Goal: Task Accomplishment & Management: Manage account settings

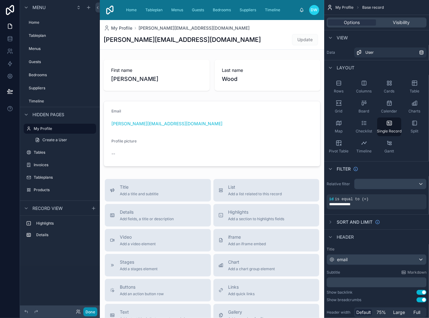
click at [88, 312] on button "Done" at bounding box center [90, 311] width 14 height 9
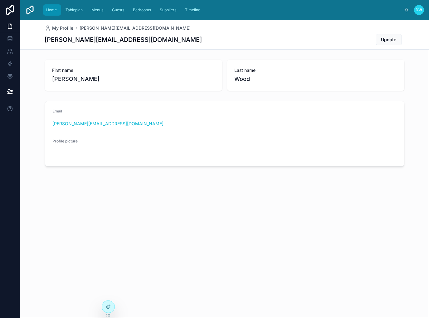
click at [52, 8] on span "Home" at bounding box center [51, 9] width 11 height 5
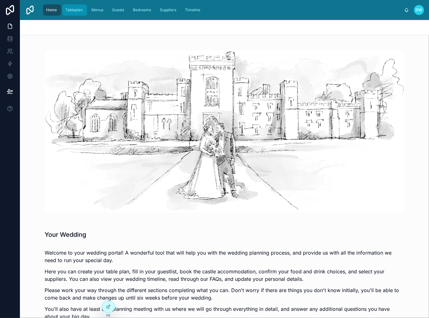
click at [77, 12] on span "Tableplan" at bounding box center [74, 9] width 17 height 5
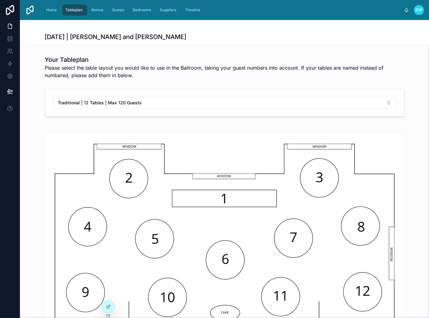
scroll to position [62, 0]
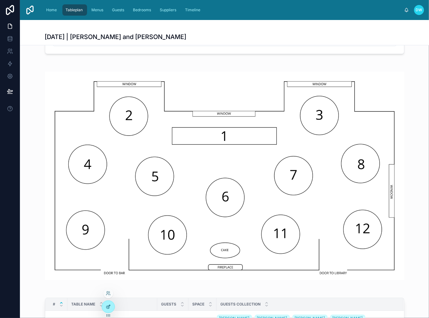
click at [106, 307] on icon at bounding box center [108, 306] width 5 height 5
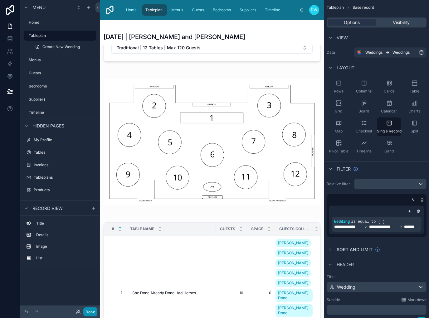
click at [85, 313] on button "Done" at bounding box center [90, 311] width 14 height 9
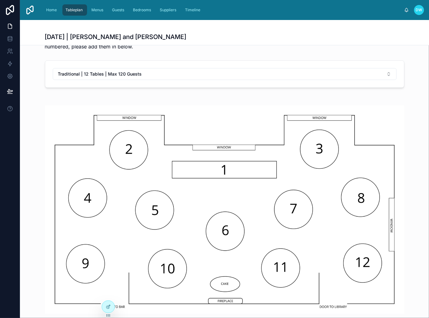
scroll to position [0, 0]
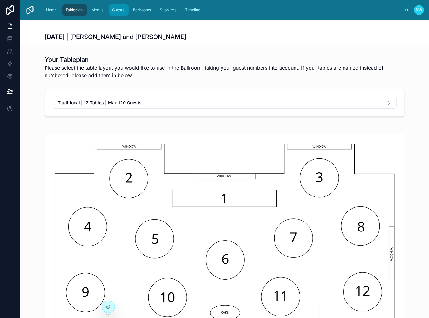
drag, startPoint x: 119, startPoint y: 10, endPoint x: 129, endPoint y: 13, distance: 11.2
click at [119, 10] on span "Guests" at bounding box center [118, 9] width 12 height 5
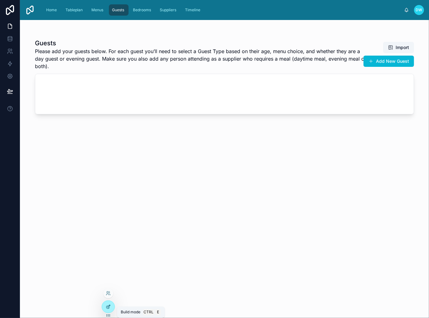
click at [108, 309] on icon at bounding box center [108, 306] width 5 height 5
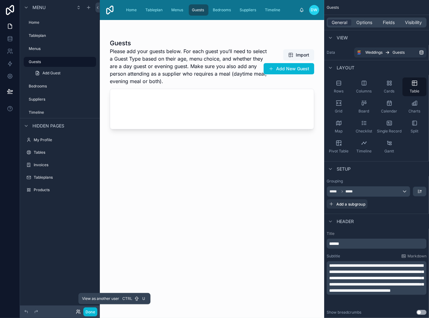
click at [76, 311] on icon at bounding box center [78, 311] width 5 height 5
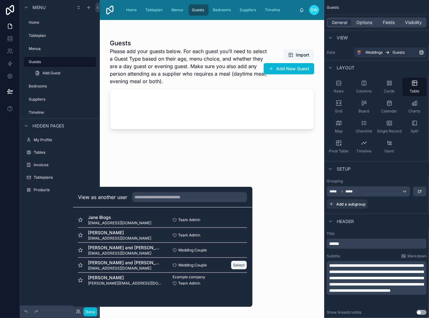
click at [238, 266] on button "Select" at bounding box center [239, 264] width 16 height 9
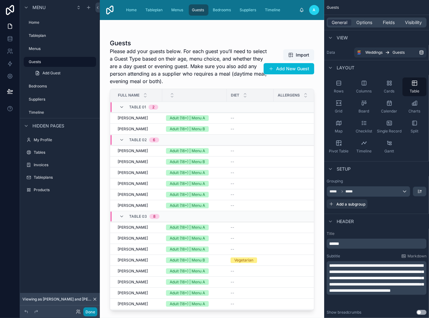
click at [92, 314] on button "Done" at bounding box center [90, 311] width 14 height 9
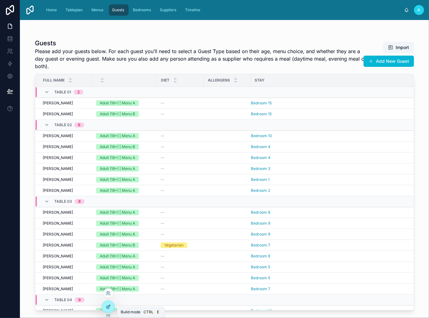
click at [110, 304] on icon at bounding box center [108, 306] width 5 height 5
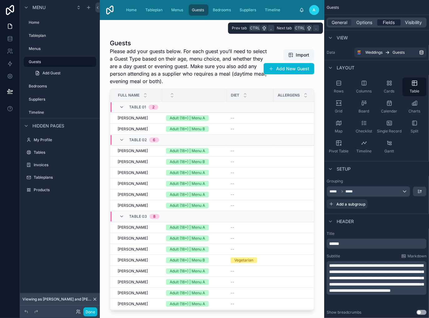
click at [385, 24] on span "Fields" at bounding box center [389, 22] width 12 height 6
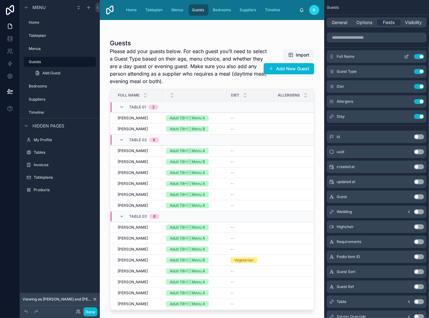
click at [406, 56] on icon "scrollable content" at bounding box center [406, 56] width 5 height 5
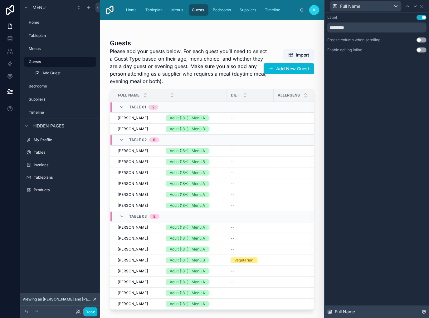
click at [422, 312] on icon at bounding box center [423, 311] width 5 height 5
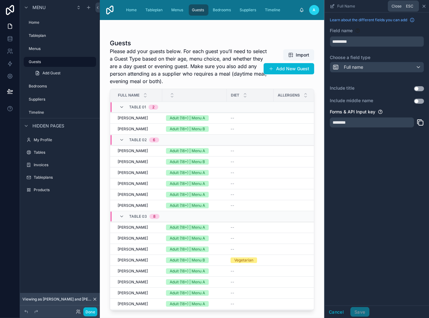
click at [423, 6] on icon "scrollable content" at bounding box center [423, 6] width 5 height 5
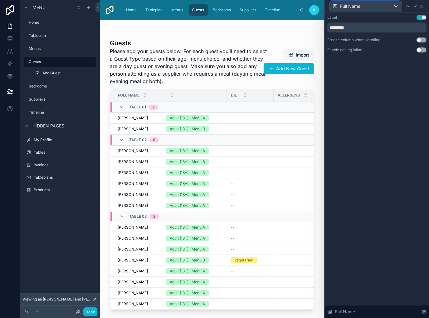
click at [374, 7] on div "Full Name" at bounding box center [365, 6] width 71 height 10
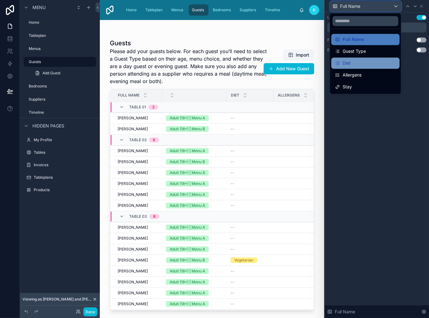
scroll to position [62, 0]
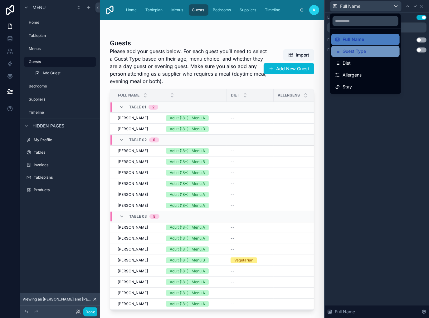
click at [378, 52] on div "Guest Type" at bounding box center [365, 50] width 61 height 7
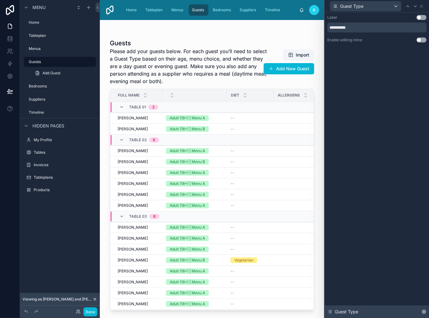
click at [423, 312] on icon at bounding box center [423, 311] width 5 height 5
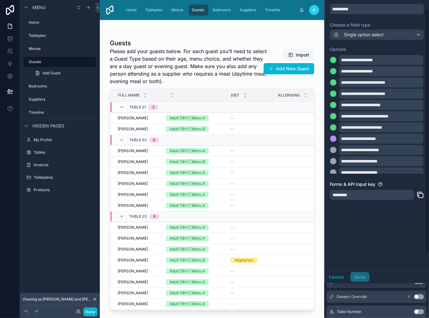
scroll to position [0, 0]
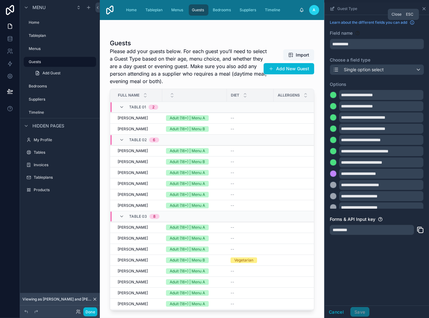
click at [423, 9] on icon "scrollable content" at bounding box center [423, 8] width 5 height 5
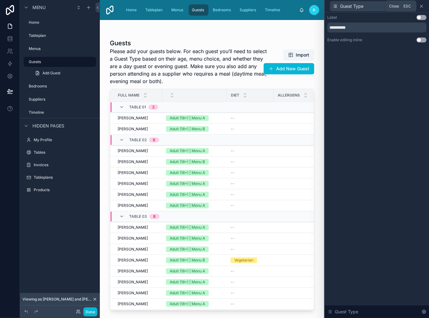
click at [423, 6] on icon at bounding box center [421, 6] width 5 height 5
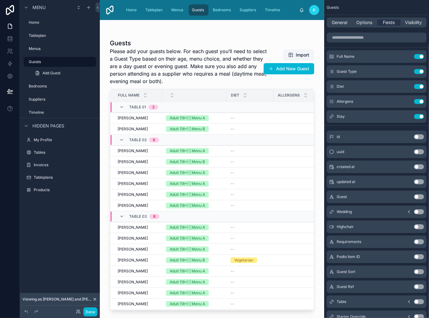
click at [419, 198] on button "Use setting" at bounding box center [419, 196] width 10 height 5
click at [406, 131] on icon "scrollable content" at bounding box center [406, 131] width 5 height 5
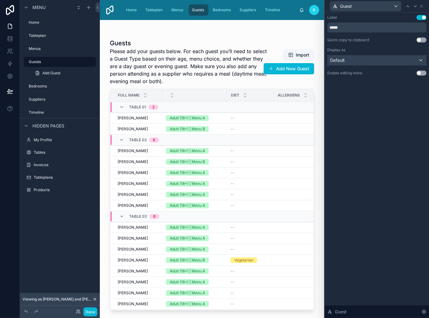
click at [378, 58] on div "Default" at bounding box center [377, 60] width 99 height 10
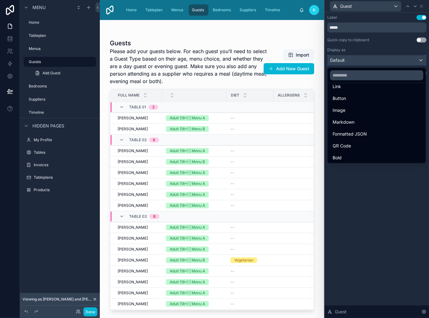
scroll to position [68, 0]
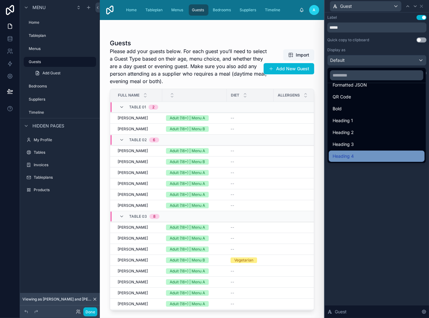
click at [383, 156] on div "Heading 4" at bounding box center [377, 155] width 88 height 7
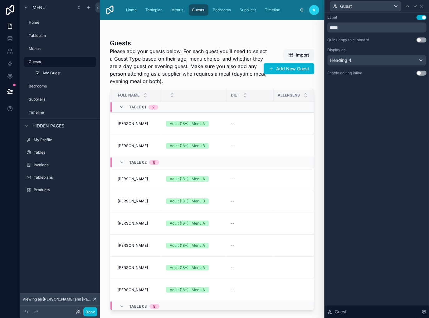
drag, startPoint x: 224, startPoint y: 306, endPoint x: 318, endPoint y: 304, distance: 94.3
click at [318, 304] on div at bounding box center [212, 165] width 224 height 290
drag, startPoint x: 90, startPoint y: 313, endPoint x: 223, endPoint y: 314, distance: 133.2
click at [90, 313] on button "Done" at bounding box center [90, 311] width 14 height 9
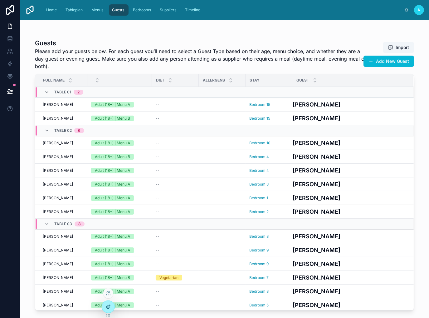
click at [110, 306] on icon at bounding box center [108, 306] width 5 height 5
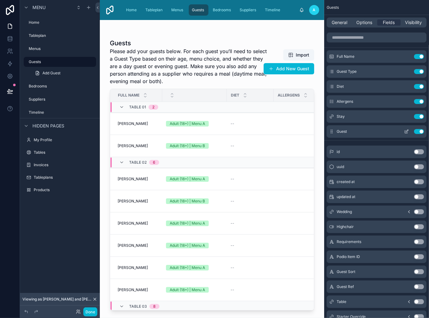
click at [405, 132] on icon "scrollable content" at bounding box center [406, 131] width 3 height 3
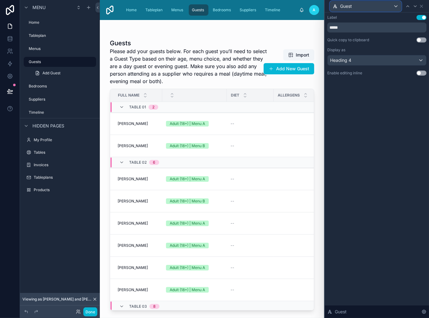
click at [373, 7] on div "Guest" at bounding box center [365, 6] width 71 height 10
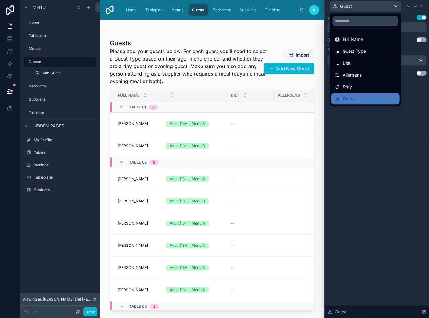
click at [383, 156] on div at bounding box center [377, 159] width 104 height 318
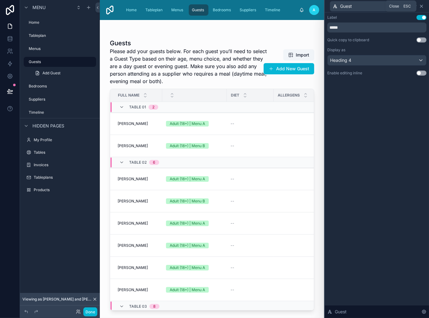
click at [421, 7] on icon at bounding box center [421, 6] width 5 height 5
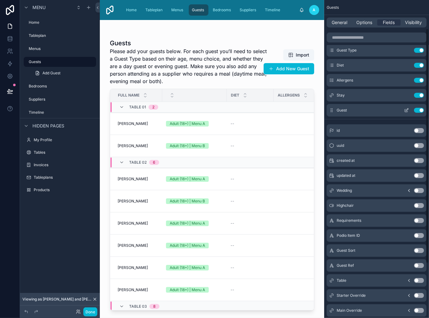
scroll to position [0, 0]
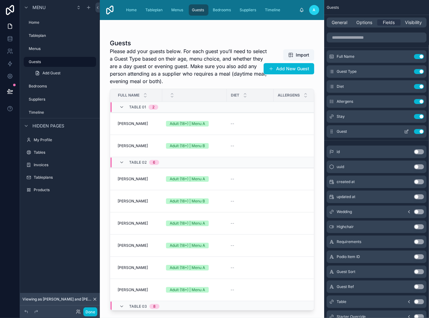
click at [420, 131] on button "Use setting" at bounding box center [419, 131] width 10 height 5
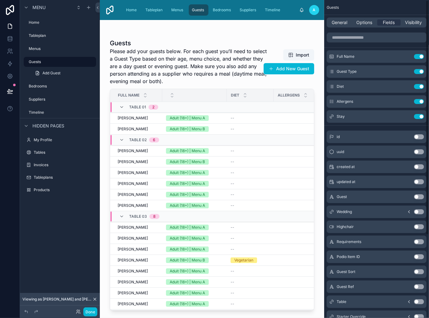
click at [303, 41] on div at bounding box center [212, 165] width 224 height 290
click at [220, 10] on span "Bedrooms" at bounding box center [222, 9] width 18 height 5
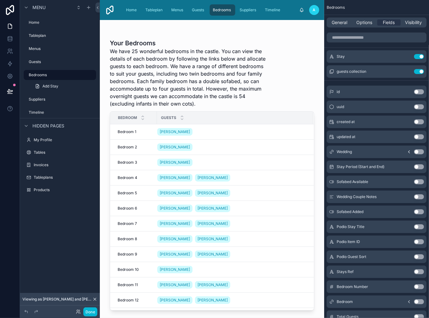
click at [192, 133] on div at bounding box center [212, 165] width 224 height 290
click at [90, 308] on button "Done" at bounding box center [90, 311] width 14 height 9
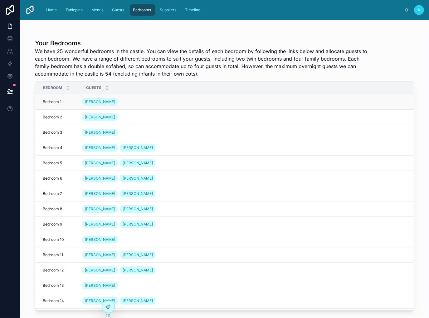
click at [169, 101] on div "[PERSON_NAME]" at bounding box center [243, 102] width 323 height 10
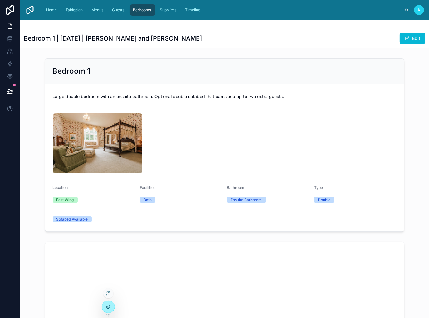
click at [111, 305] on div at bounding box center [108, 306] width 12 height 12
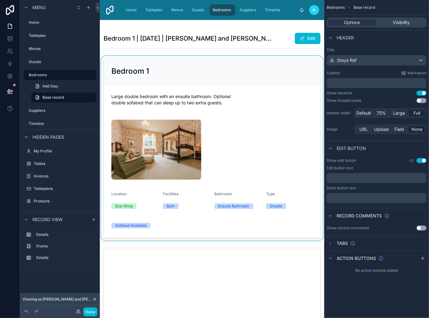
click at [285, 138] on div at bounding box center [212, 148] width 224 height 184
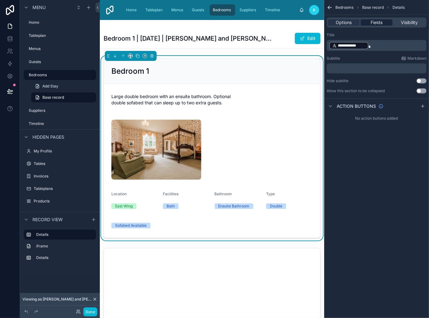
click at [378, 25] on span "Fields" at bounding box center [377, 22] width 12 height 6
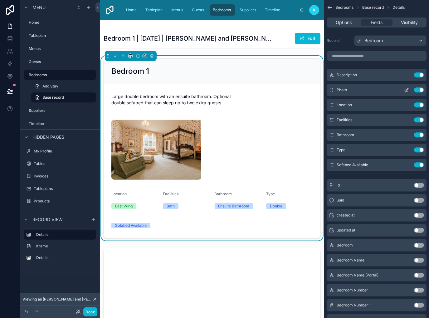
click at [406, 90] on icon "scrollable content" at bounding box center [406, 89] width 5 height 5
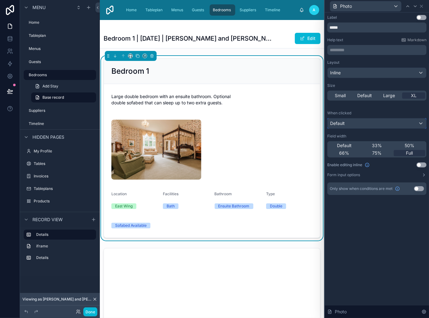
click at [417, 127] on div "Default" at bounding box center [377, 123] width 99 height 10
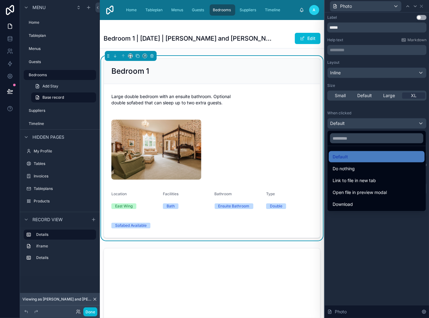
click at [417, 127] on div at bounding box center [377, 159] width 104 height 318
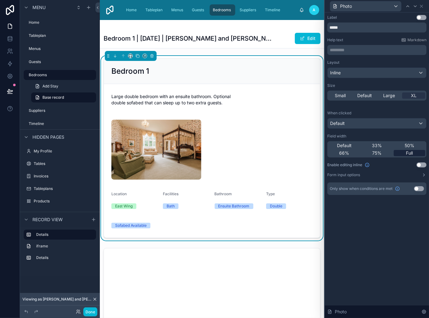
click at [409, 155] on span "Full" at bounding box center [409, 153] width 7 height 6
click at [95, 311] on button "Done" at bounding box center [90, 311] width 14 height 9
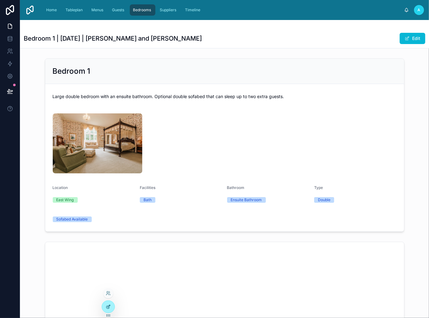
click at [112, 307] on div at bounding box center [108, 306] width 12 height 12
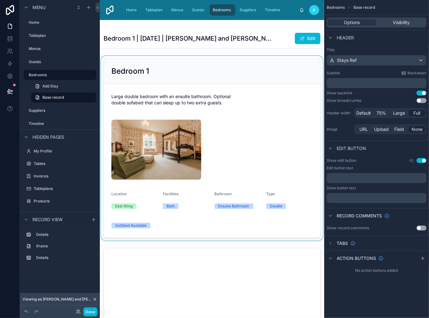
click at [260, 140] on div at bounding box center [212, 148] width 224 height 184
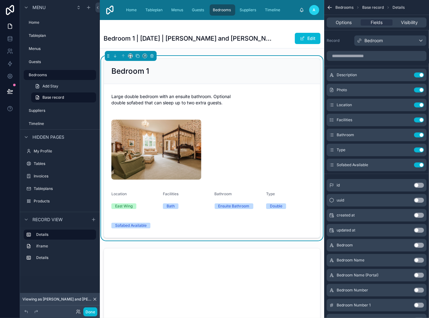
click at [230, 139] on div at bounding box center [211, 149] width 201 height 60
click at [407, 90] on icon "scrollable content" at bounding box center [406, 89] width 5 height 5
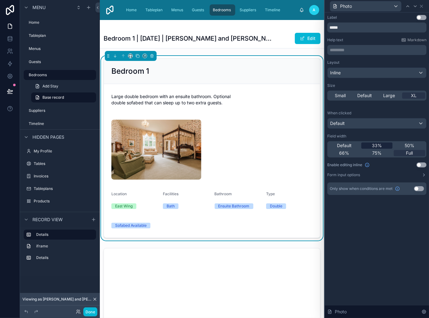
drag, startPoint x: 378, startPoint y: 144, endPoint x: 382, endPoint y: 144, distance: 3.7
click at [378, 144] on span "33%" at bounding box center [377, 145] width 10 height 6
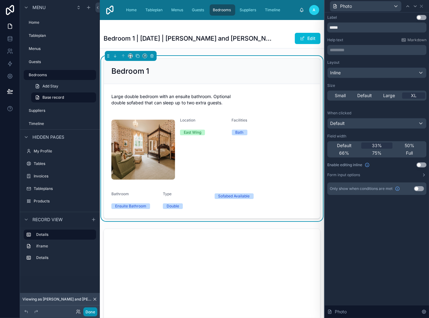
click at [89, 313] on button "Done" at bounding box center [90, 311] width 14 height 9
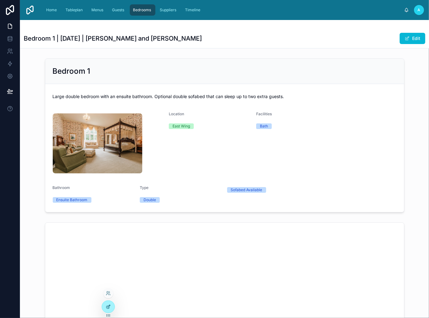
click at [107, 307] on icon at bounding box center [108, 306] width 5 height 5
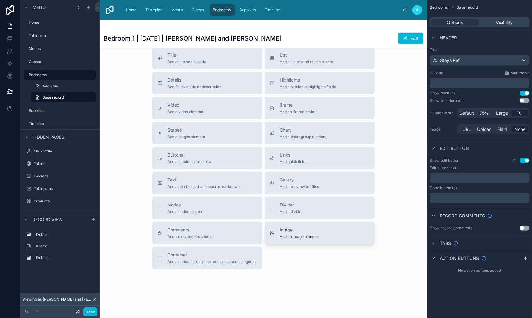
scroll to position [419, 0]
click at [333, 184] on div "Gallery Add a preview for files" at bounding box center [320, 182] width 100 height 12
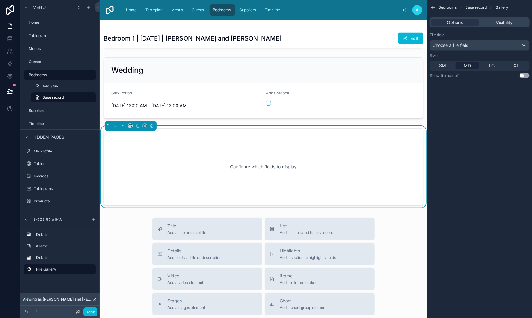
scroll to position [331, 0]
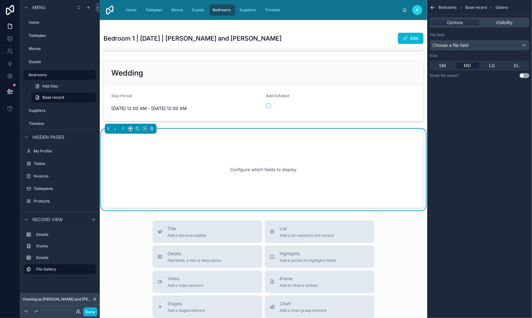
click at [429, 50] on div "File field Choose a file field Size SM MD LG XL Show file name? Use setting" at bounding box center [479, 55] width 105 height 51
click at [429, 44] on div "Choose a file field" at bounding box center [479, 45] width 99 height 10
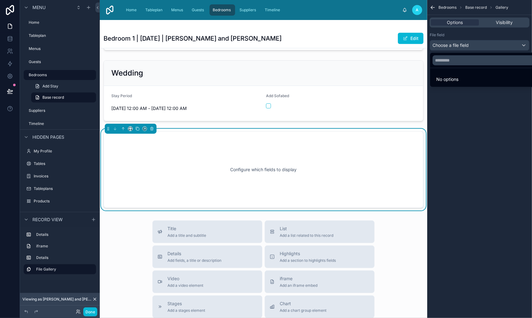
click at [429, 128] on div "scrollable content" at bounding box center [266, 159] width 532 height 318
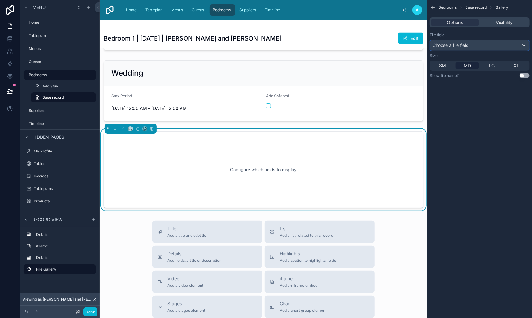
click at [429, 43] on div "Choose a file field" at bounding box center [479, 45] width 99 height 10
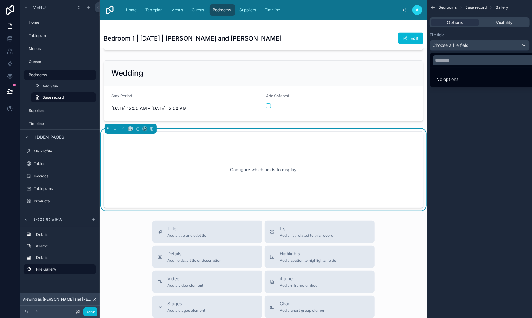
click at [429, 131] on div "scrollable content" at bounding box center [266, 159] width 532 height 318
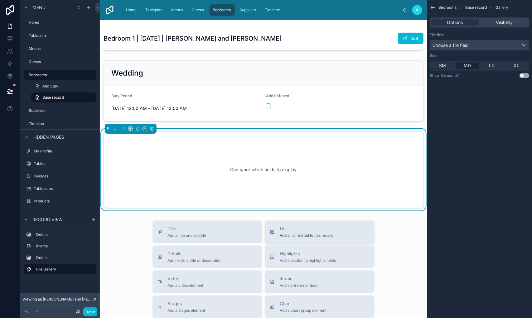
scroll to position [505, 0]
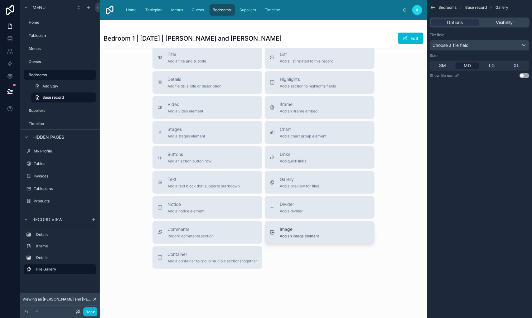
click at [295, 230] on span "Image" at bounding box center [299, 229] width 39 height 6
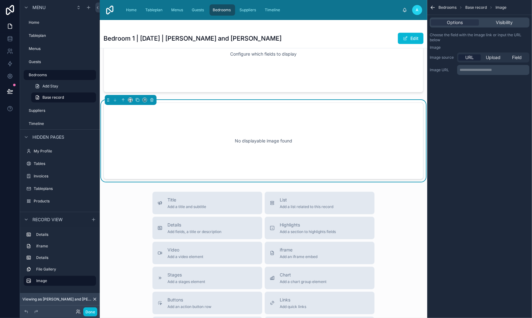
scroll to position [418, 0]
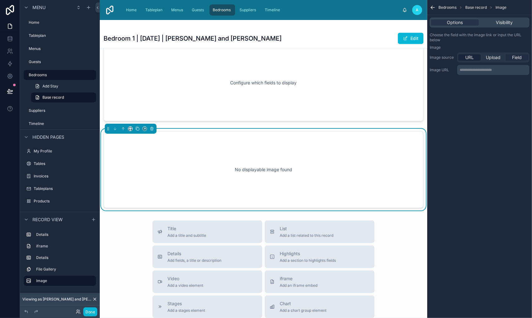
click at [429, 56] on span "Field" at bounding box center [518, 57] width 10 height 6
click at [429, 70] on div "scrollable content" at bounding box center [494, 70] width 72 height 10
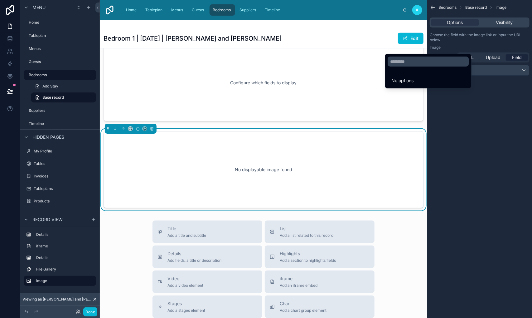
click at [429, 145] on div "scrollable content" at bounding box center [266, 159] width 532 height 318
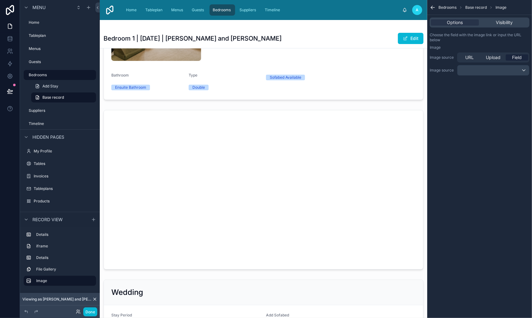
scroll to position [44, 0]
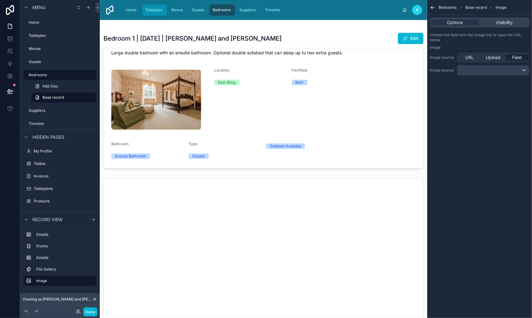
click at [157, 11] on span "Tableplan" at bounding box center [153, 9] width 17 height 5
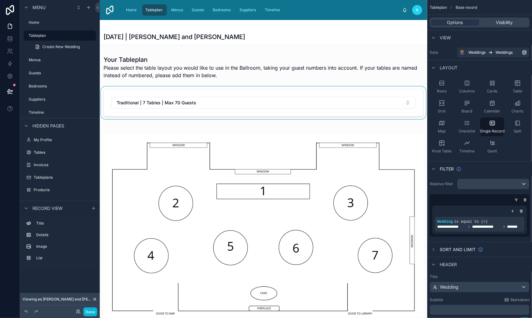
click at [292, 90] on div at bounding box center [264, 102] width 328 height 32
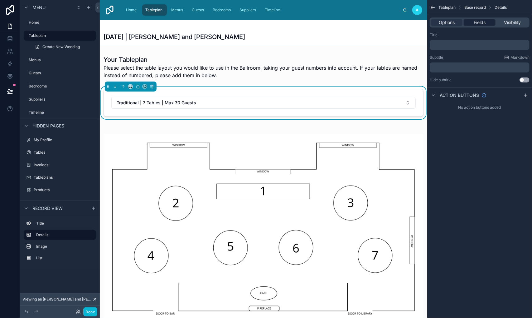
click at [429, 22] on span "Fields" at bounding box center [480, 22] width 12 height 6
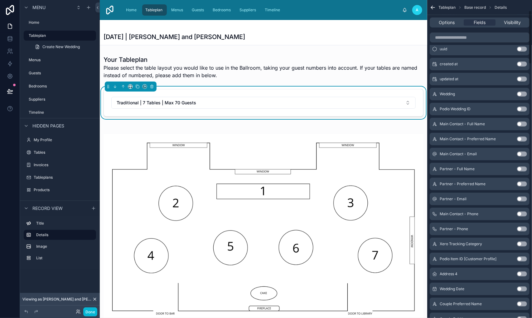
scroll to position [62, 0]
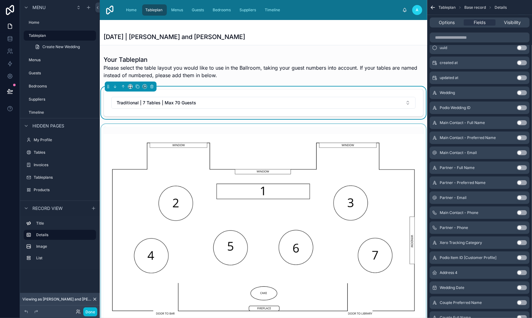
click at [294, 133] on div at bounding box center [264, 227] width 328 height 206
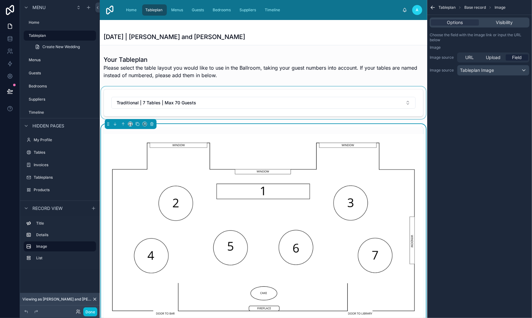
scroll to position [0, 0]
click at [349, 91] on div at bounding box center [264, 102] width 328 height 32
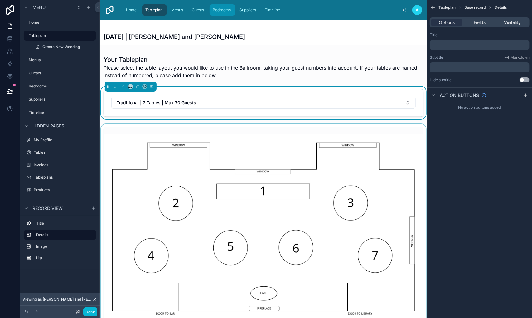
click at [221, 13] on div "Bedrooms" at bounding box center [223, 10] width 22 height 10
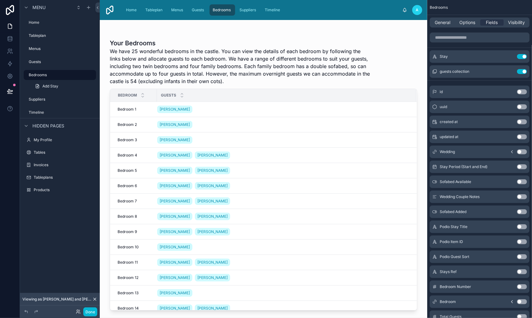
click at [205, 109] on div at bounding box center [264, 165] width 328 height 290
click at [202, 112] on div "[PERSON_NAME]" at bounding box center [283, 109] width 252 height 10
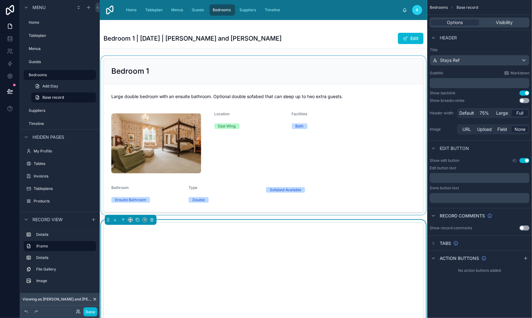
click at [309, 150] on div at bounding box center [264, 135] width 328 height 159
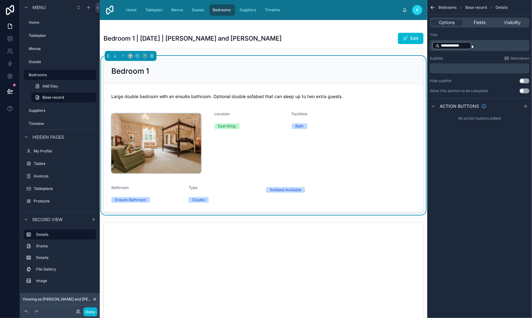
click at [196, 154] on img at bounding box center [156, 143] width 90 height 60
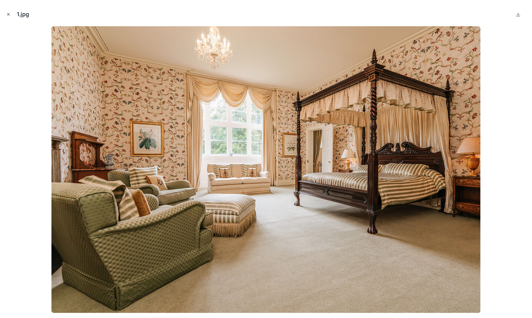
click at [8, 15] on icon "Close modal" at bounding box center [8, 14] width 2 height 2
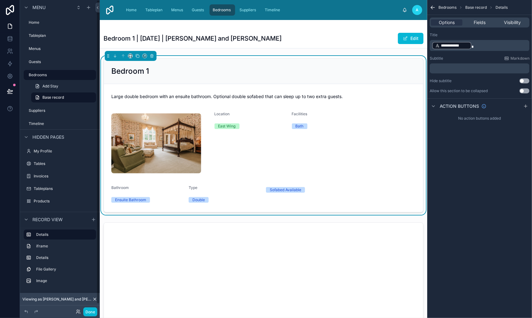
click at [258, 150] on div "Location [GEOGRAPHIC_DATA]" at bounding box center [251, 143] width 72 height 64
click at [429, 24] on span "Fields" at bounding box center [480, 22] width 12 height 6
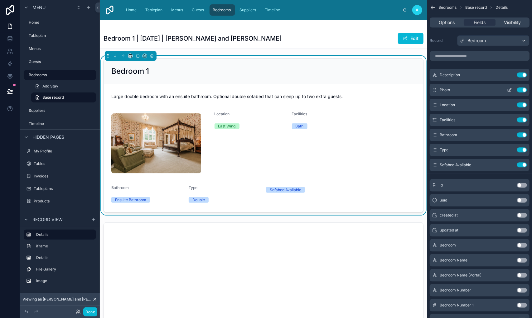
click at [429, 91] on icon "scrollable content" at bounding box center [509, 90] width 3 height 3
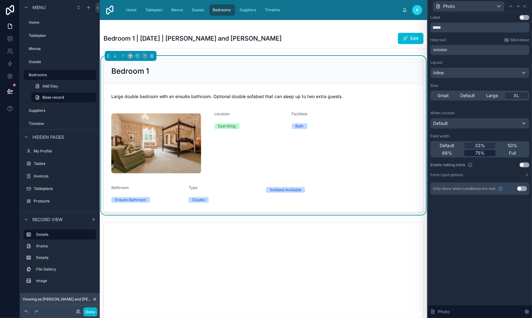
click at [429, 154] on span "75%" at bounding box center [479, 153] width 9 height 6
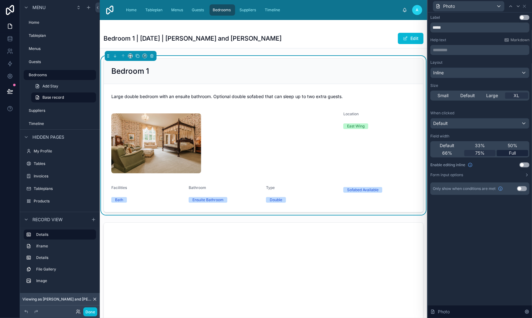
click at [429, 153] on span "Full" at bounding box center [512, 153] width 7 height 6
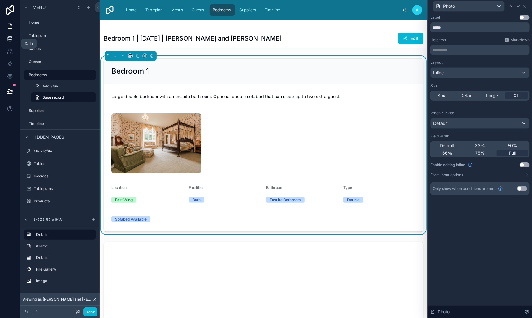
click at [10, 38] on icon at bounding box center [10, 39] width 6 height 6
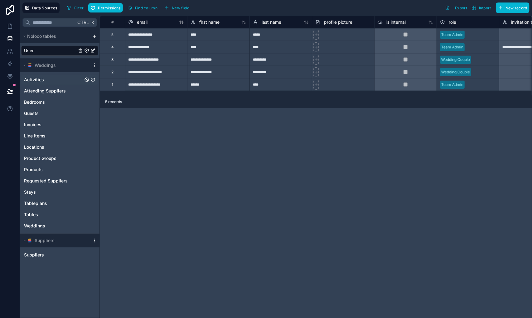
click at [57, 82] on link "Activities" at bounding box center [53, 79] width 59 height 6
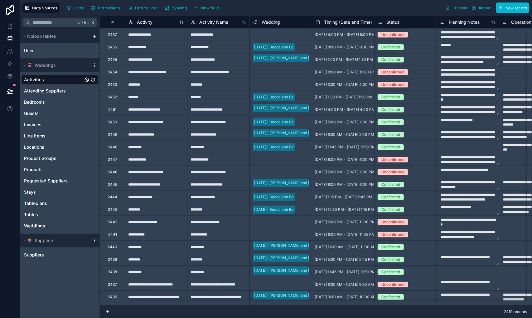
click at [93, 80] on icon "Activities" at bounding box center [92, 79] width 5 height 5
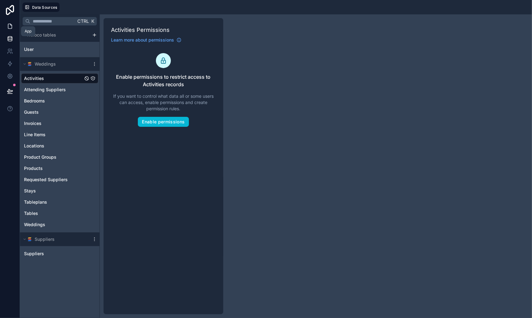
click at [9, 27] on icon at bounding box center [10, 26] width 6 height 6
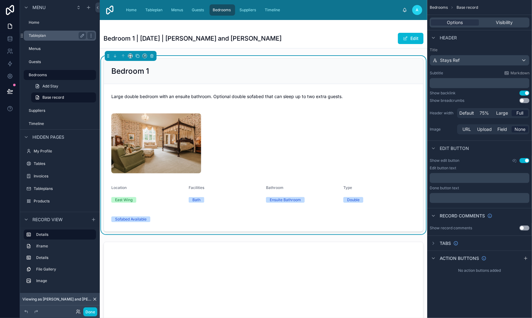
click at [56, 34] on label "Tableplan" at bounding box center [56, 35] width 55 height 5
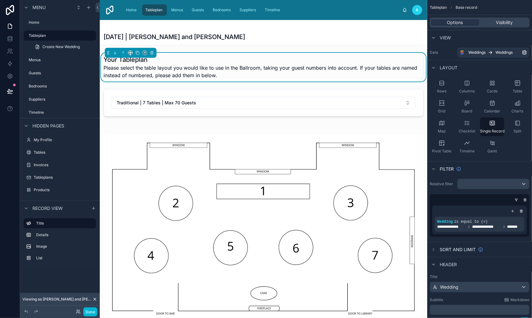
scroll to position [31, 0]
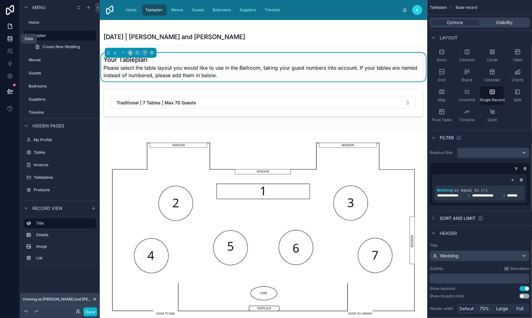
click at [11, 38] on icon at bounding box center [10, 39] width 6 height 6
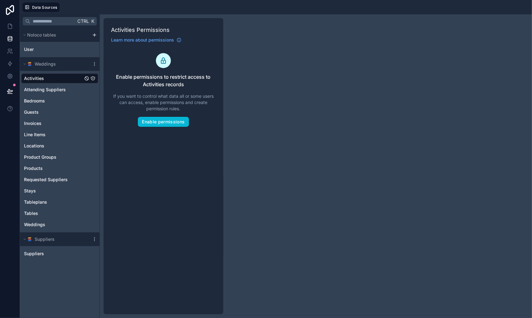
click at [93, 77] on icon "Activities" at bounding box center [92, 78] width 5 height 5
click at [176, 120] on button "Enable permissions" at bounding box center [163, 122] width 51 height 10
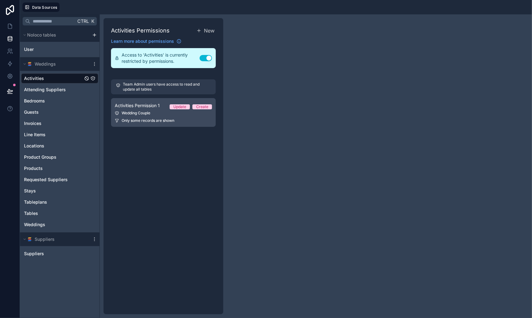
click at [158, 115] on link "Activities Permission 1 Update Create Wedding Couple Only some records are shown" at bounding box center [163, 112] width 105 height 29
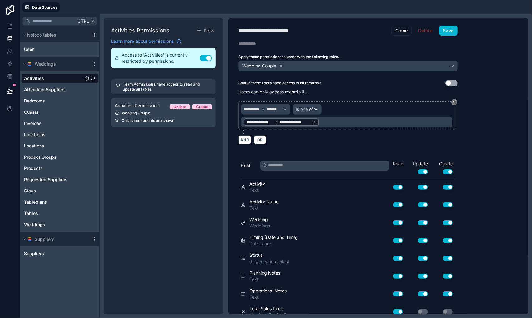
click at [179, 182] on div "Activities Permissions New Learn more about permissions Access to 'Activities' …" at bounding box center [164, 166] width 120 height 296
click at [10, 49] on icon at bounding box center [10, 51] width 6 height 6
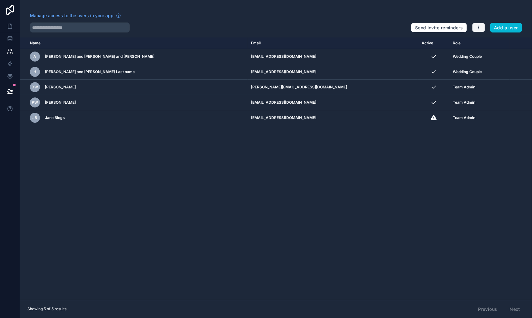
click at [429, 27] on icon "button" at bounding box center [478, 27] width 5 height 5
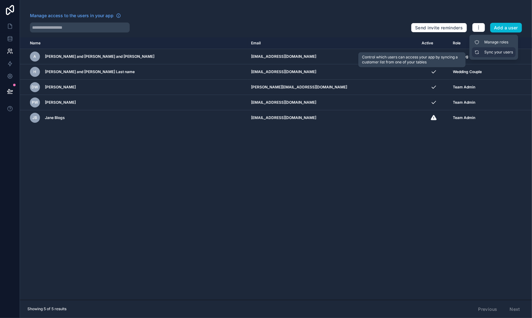
click at [429, 51] on link "Sync your users" at bounding box center [494, 52] width 44 height 10
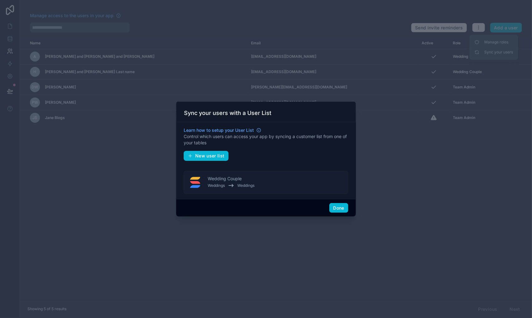
click at [268, 181] on button "Wedding Couple Weddings Weddings" at bounding box center [266, 182] width 165 height 23
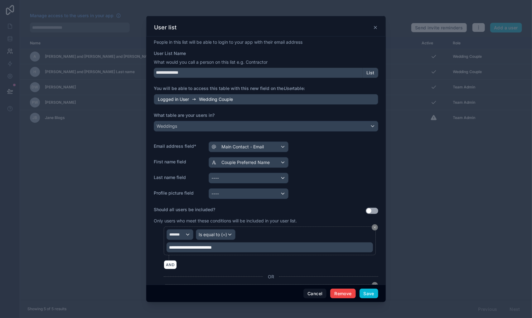
scroll to position [31, 0]
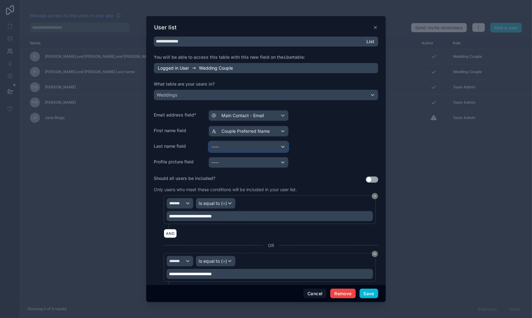
click at [265, 149] on div "----" at bounding box center [248, 147] width 79 height 10
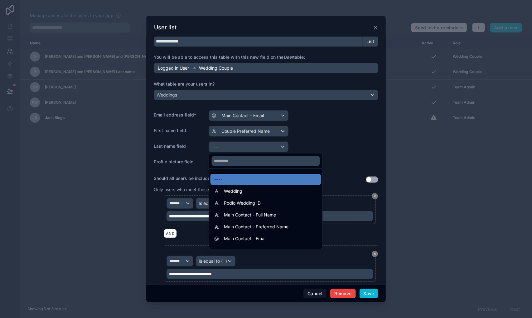
click at [314, 144] on div at bounding box center [266, 159] width 240 height 286
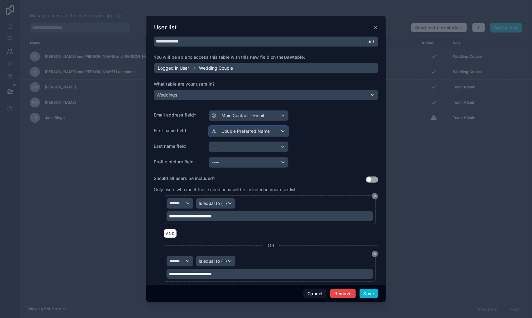
click at [273, 129] on div "Couple Preferred Name" at bounding box center [248, 131] width 79 height 10
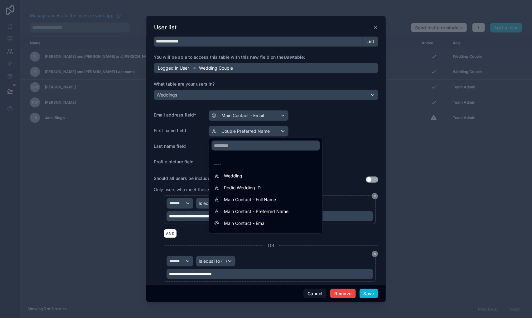
click at [310, 131] on div at bounding box center [266, 159] width 240 height 286
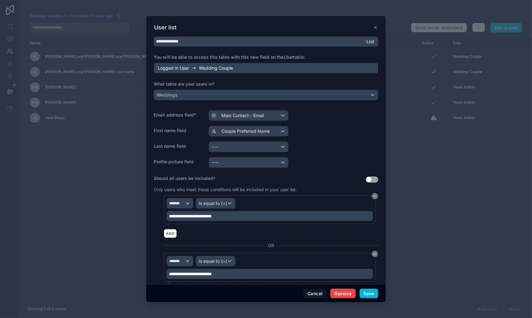
click at [336, 135] on div "First name field Couple Preferred Name" at bounding box center [266, 131] width 225 height 11
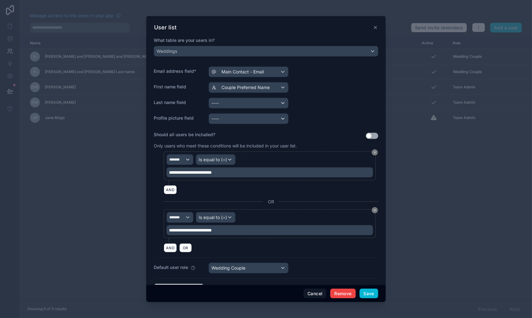
scroll to position [0, 0]
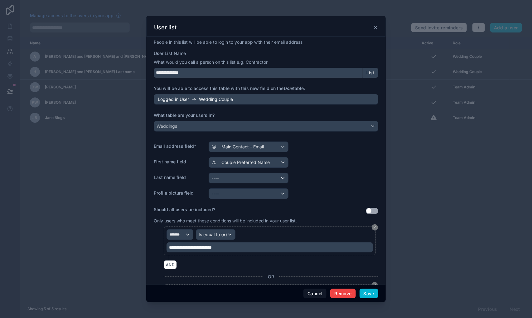
click at [374, 27] on icon at bounding box center [375, 27] width 5 height 5
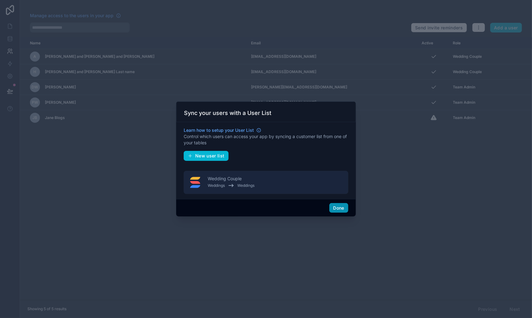
click at [343, 210] on button "Done" at bounding box center [338, 208] width 19 height 10
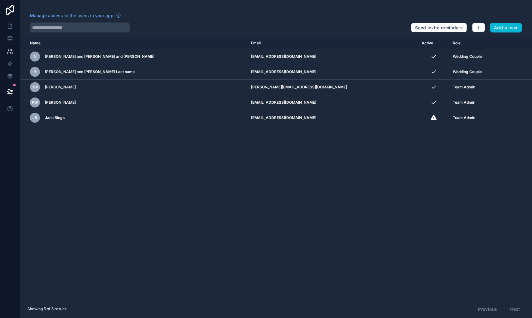
click at [195, 174] on div "Name Email Active Role [DOMAIN_NAME] A [PERSON_NAME] and [PERSON_NAME] and [PER…" at bounding box center [276, 168] width 512 height 262
click at [16, 27] on link at bounding box center [10, 26] width 20 height 12
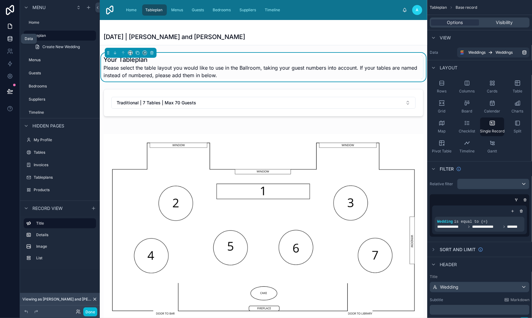
click at [12, 37] on icon at bounding box center [10, 38] width 4 height 2
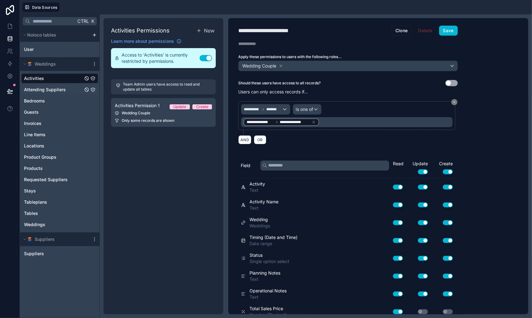
click at [71, 88] on link "Attending Suppliers" at bounding box center [53, 89] width 59 height 6
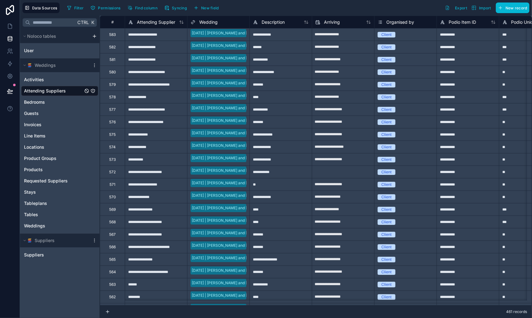
click at [95, 88] on div "Attending Suppliers" at bounding box center [59, 91] width 77 height 10
click at [94, 90] on icon "Attending Suppliers" at bounding box center [92, 90] width 5 height 5
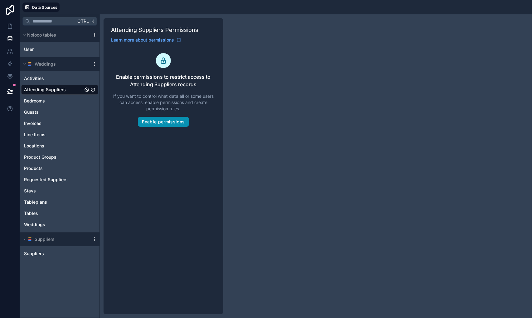
click at [173, 121] on button "Enable permissions" at bounding box center [163, 122] width 51 height 10
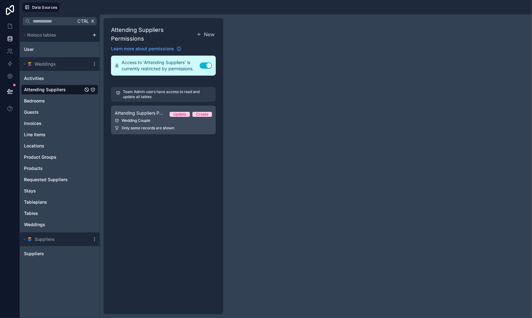
click at [149, 121] on div "Wedding Couple" at bounding box center [163, 120] width 97 height 5
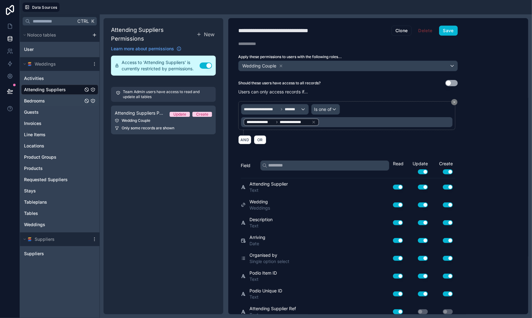
click at [50, 98] on link "Bedrooms" at bounding box center [53, 101] width 59 height 6
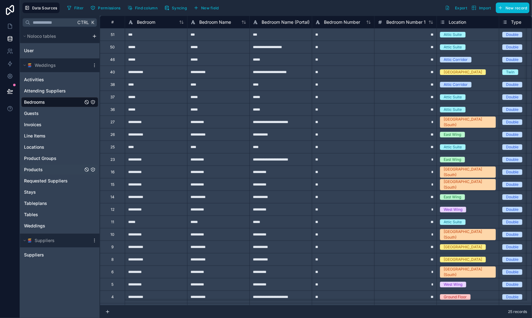
click at [61, 169] on link "Products" at bounding box center [53, 169] width 59 height 6
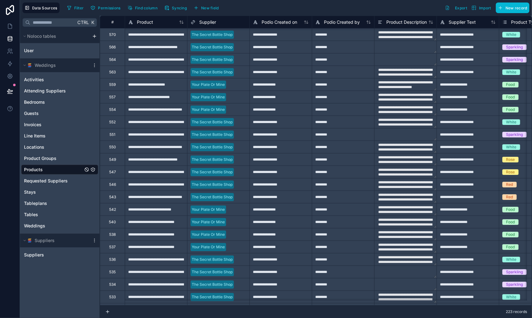
scroll to position [125, 0]
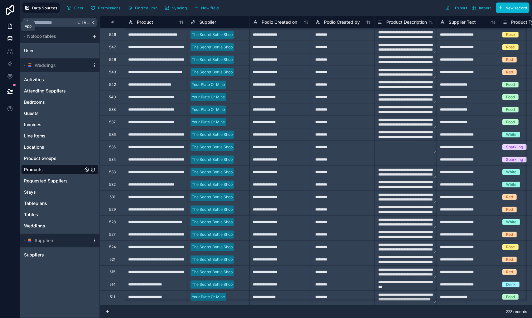
click at [6, 27] on link at bounding box center [10, 26] width 20 height 12
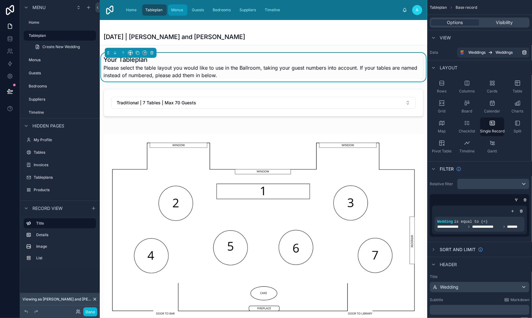
click at [177, 12] on span "Menus" at bounding box center [177, 9] width 12 height 5
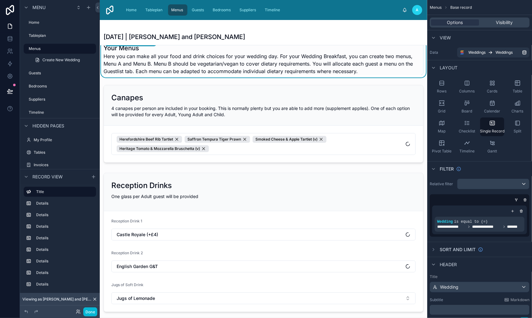
scroll to position [125, 0]
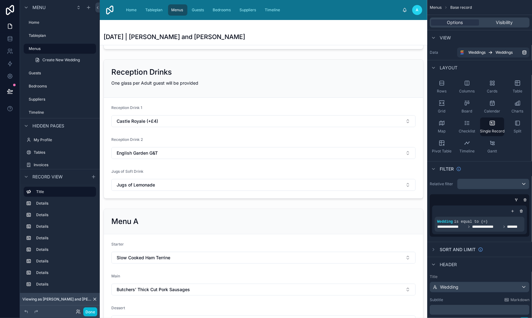
click at [241, 122] on div at bounding box center [264, 129] width 328 height 144
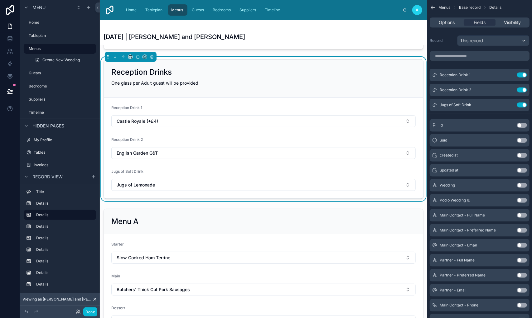
click at [241, 122] on button "Castle Royale (+£4)" at bounding box center [263, 121] width 304 height 12
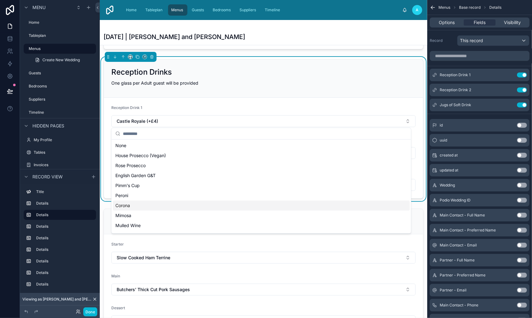
scroll to position [0, 0]
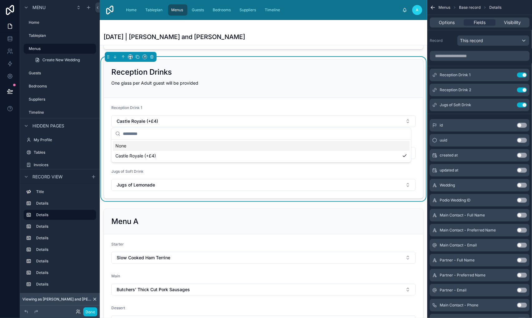
click at [320, 104] on form "Reception Drink 1 Castle Royale (+£4) Reception Drink 2 English Garden G&T Jugs…" at bounding box center [263, 148] width 319 height 100
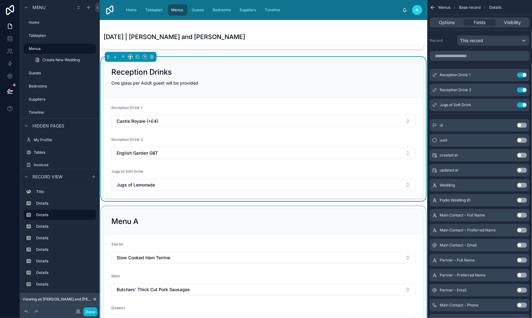
click at [208, 251] on div at bounding box center [264, 271] width 328 height 131
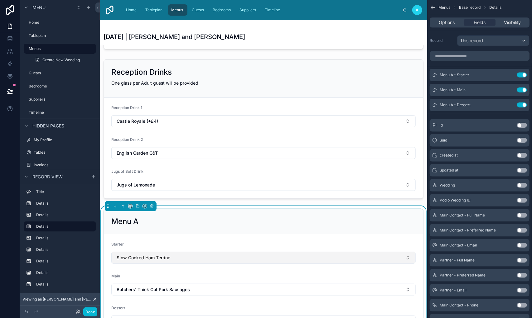
click at [207, 257] on button "Slow Cooked Ham Terrine" at bounding box center [263, 257] width 304 height 12
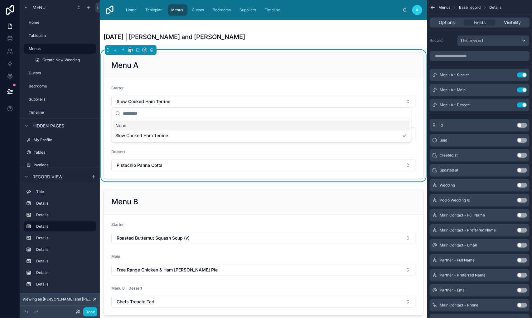
click at [265, 85] on div "Starter" at bounding box center [263, 88] width 304 height 7
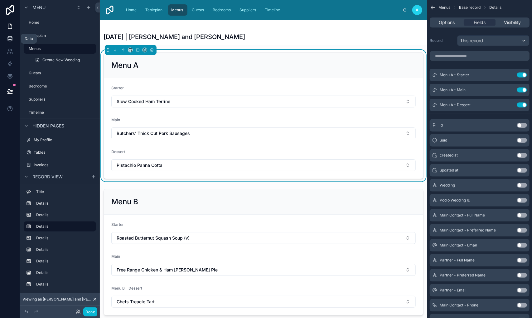
drag, startPoint x: 7, startPoint y: 41, endPoint x: 14, endPoint y: 41, distance: 6.9
click at [7, 41] on icon at bounding box center [10, 39] width 6 height 6
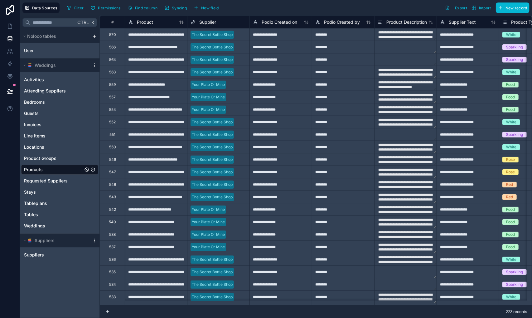
click at [94, 169] on icon "Products" at bounding box center [92, 169] width 5 height 5
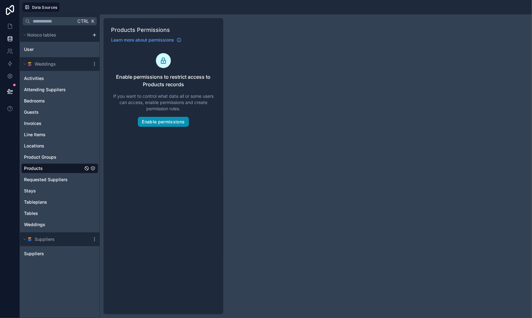
click at [170, 125] on button "Enable permissions" at bounding box center [163, 122] width 51 height 10
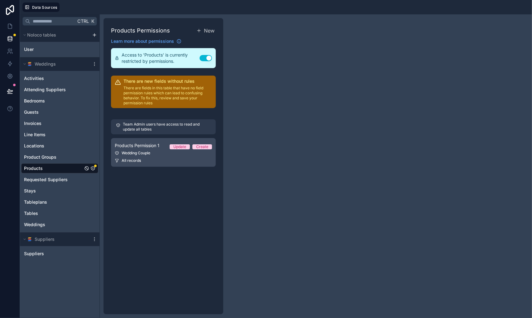
click at [157, 152] on div "Wedding Couple" at bounding box center [163, 152] width 97 height 5
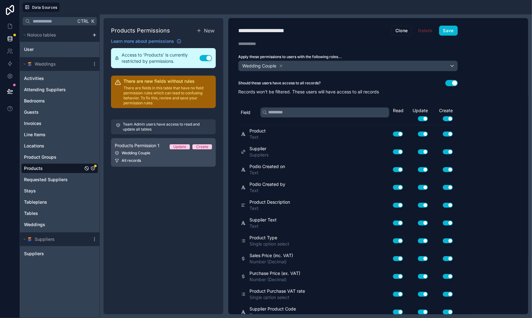
click at [170, 159] on div "All records" at bounding box center [163, 160] width 97 height 5
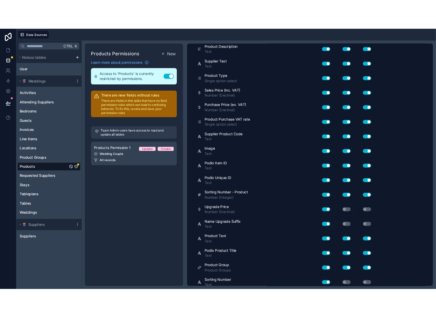
scroll to position [31, 0]
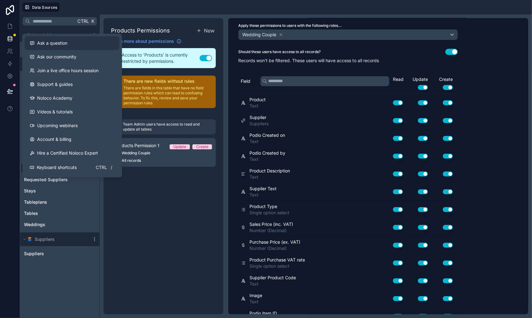
click at [86, 40] on div "Ask a question" at bounding box center [72, 43] width 85 height 6
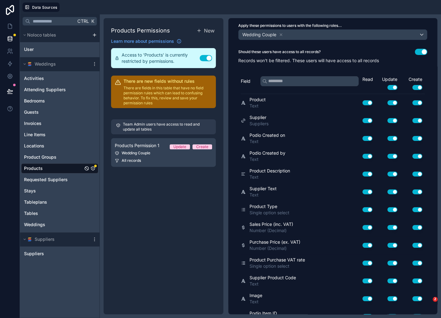
click at [137, 216] on div "Products Permissions New Learn more about permissions Access to 'Products' is c…" at bounding box center [164, 166] width 120 height 296
